Goal: Find specific fact: Find contact information

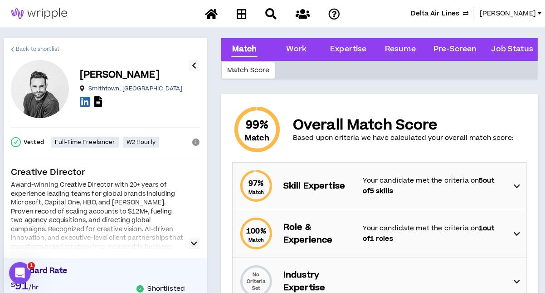
click at [40, 52] on span "Back to shortlist" at bounding box center [38, 49] width 44 height 9
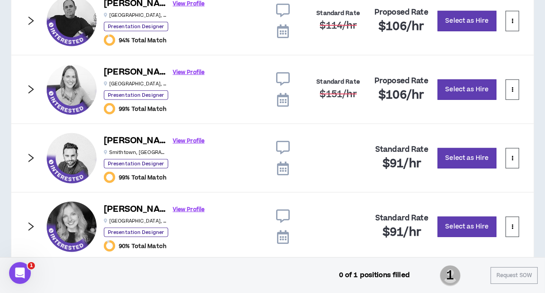
scroll to position [905, 0]
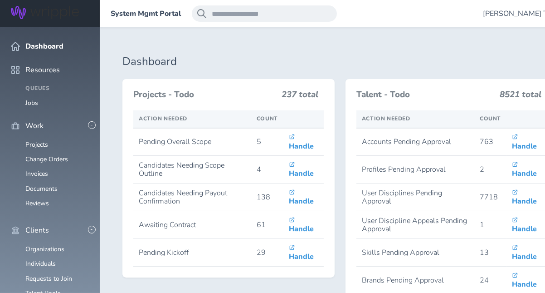
scroll to position [272, 0]
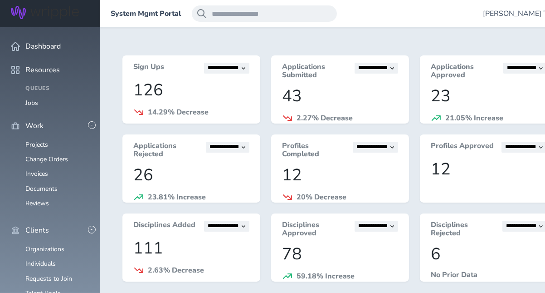
scroll to position [191, 0]
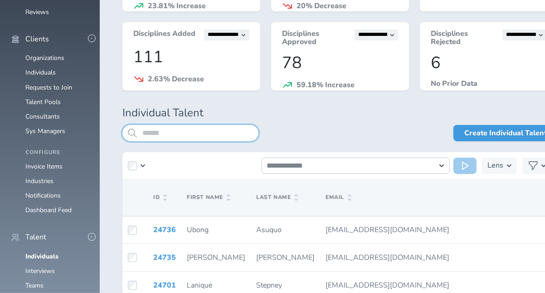
click at [176, 133] on input "search" at bounding box center [190, 133] width 136 height 16
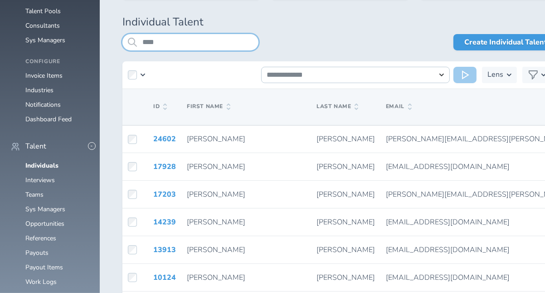
scroll to position [462, 0]
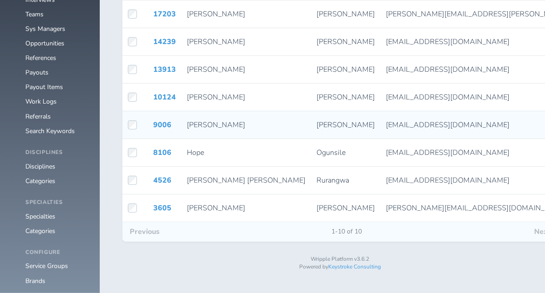
type input "****"
drag, startPoint x: 290, startPoint y: 125, endPoint x: 376, endPoint y: 125, distance: 85.7
click at [381, 125] on td "[EMAIL_ADDRESS][DOMAIN_NAME]" at bounding box center [507, 125] width 252 height 28
copy span "[EMAIL_ADDRESS][DOMAIN_NAME]"
